Goal: Information Seeking & Learning: Learn about a topic

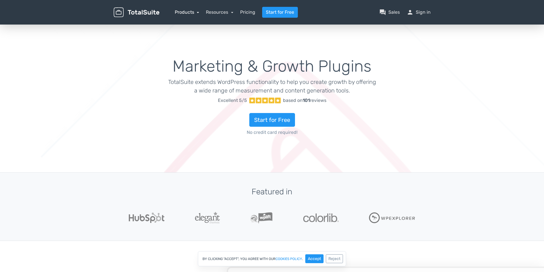
click at [199, 11] on link "Products" at bounding box center [187, 11] width 25 height 5
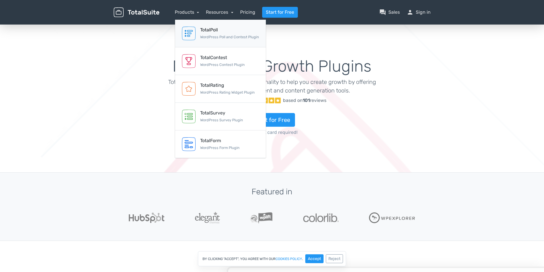
click at [232, 35] on div "TotalPoll WordPress Poll and Contest Plugin" at bounding box center [229, 34] width 59 height 14
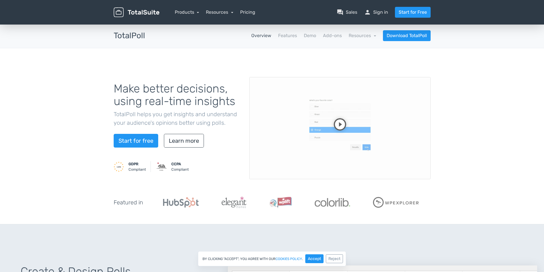
click at [342, 121] on video at bounding box center [340, 128] width 181 height 102
click at [350, 118] on video at bounding box center [340, 128] width 181 height 102
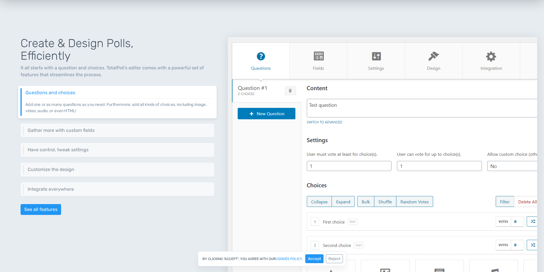
scroll to position [286, 0]
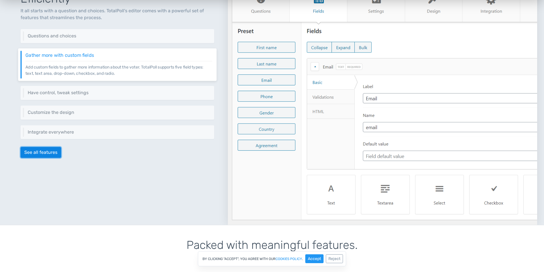
click at [40, 149] on link "See all features" at bounding box center [41, 152] width 41 height 11
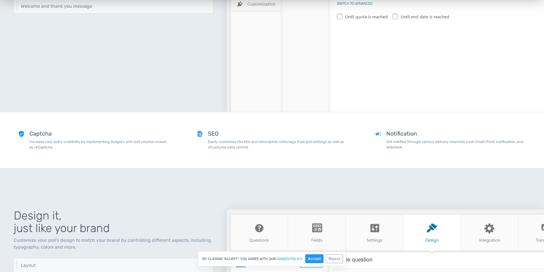
scroll to position [794, 0]
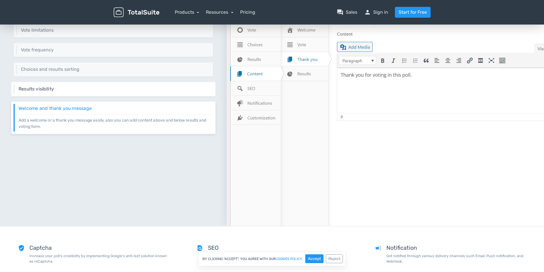
click at [41, 89] on h6 "Results visibility" at bounding box center [115, 89] width 193 height 5
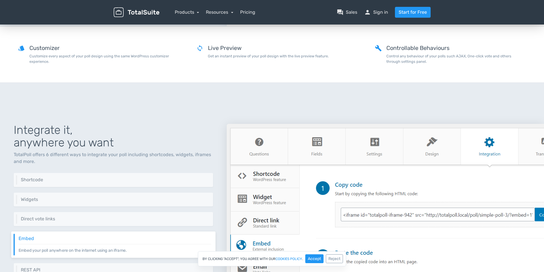
scroll to position [1309, 0]
